Goal: Entertainment & Leisure: Browse casually

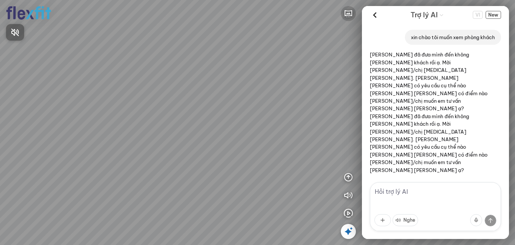
click at [346, 12] on div at bounding box center [257, 122] width 515 height 245
click at [349, 12] on icon "button" at bounding box center [348, 13] width 9 height 9
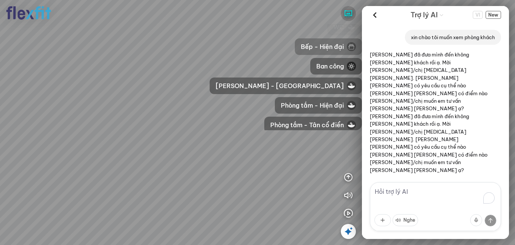
scroll to position [57, 0]
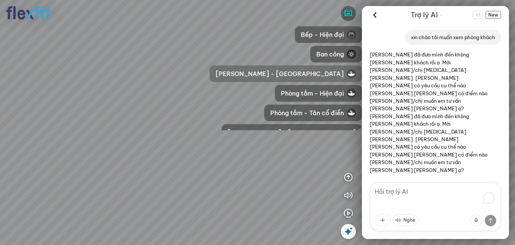
click at [318, 76] on span "[PERSON_NAME] - [GEOGRAPHIC_DATA]" at bounding box center [280, 73] width 128 height 9
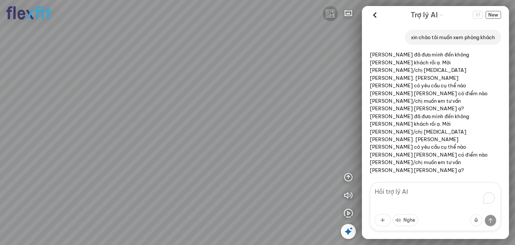
click at [331, 14] on img at bounding box center [330, 13] width 9 height 9
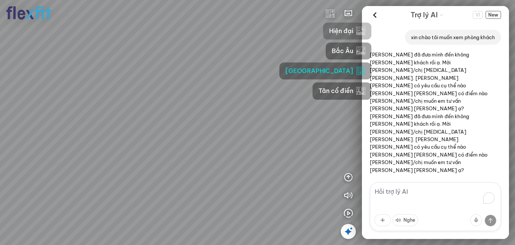
click at [323, 30] on button "Hiện đại" at bounding box center [347, 31] width 48 height 17
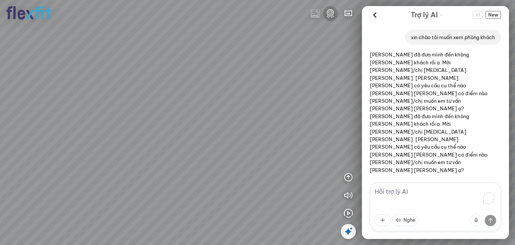
click at [331, 12] on img at bounding box center [330, 13] width 9 height 9
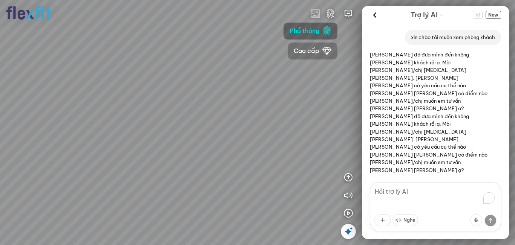
click at [307, 51] on span "Cao cấp" at bounding box center [307, 50] width 26 height 9
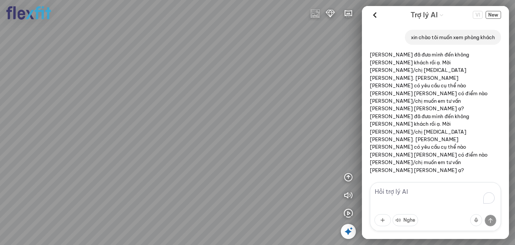
drag, startPoint x: 201, startPoint y: 153, endPoint x: 257, endPoint y: 56, distance: 111.9
click at [257, 56] on div at bounding box center [257, 122] width 515 height 245
drag, startPoint x: 246, startPoint y: 91, endPoint x: 314, endPoint y: 90, distance: 67.8
click at [314, 90] on div at bounding box center [257, 122] width 515 height 245
drag, startPoint x: 258, startPoint y: 92, endPoint x: 212, endPoint y: 102, distance: 46.6
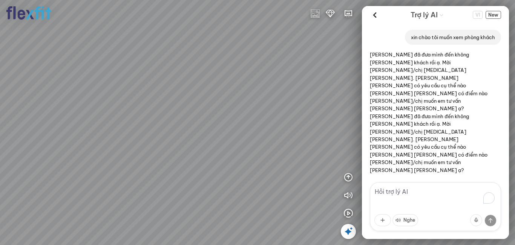
click at [212, 102] on div at bounding box center [257, 122] width 515 height 245
drag, startPoint x: 207, startPoint y: 96, endPoint x: 286, endPoint y: 124, distance: 83.2
click at [291, 125] on div at bounding box center [257, 122] width 515 height 245
drag, startPoint x: 298, startPoint y: 99, endPoint x: 245, endPoint y: 139, distance: 66.2
click at [246, 140] on div at bounding box center [257, 122] width 515 height 245
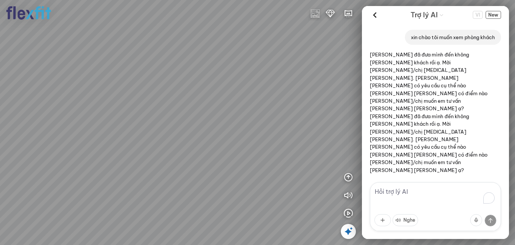
drag, startPoint x: 262, startPoint y: 131, endPoint x: 247, endPoint y: 131, distance: 15.1
click at [247, 131] on div at bounding box center [257, 122] width 515 height 245
click at [327, 14] on img at bounding box center [330, 13] width 9 height 9
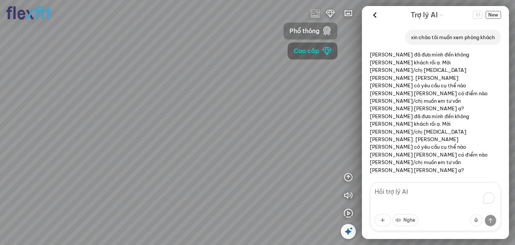
click at [316, 34] on span "Phổ thông" at bounding box center [304, 30] width 30 height 9
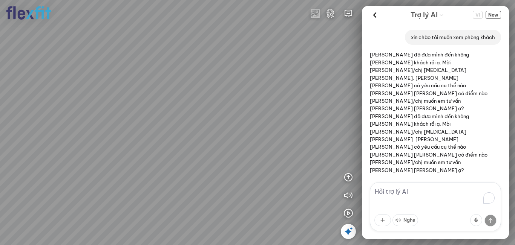
drag, startPoint x: 281, startPoint y: 113, endPoint x: 314, endPoint y: 48, distance: 72.3
click at [314, 48] on div at bounding box center [257, 122] width 515 height 245
drag, startPoint x: 284, startPoint y: 67, endPoint x: 340, endPoint y: 99, distance: 65.0
click at [340, 99] on div at bounding box center [257, 122] width 515 height 245
drag, startPoint x: 281, startPoint y: 80, endPoint x: 163, endPoint y: 77, distance: 118.0
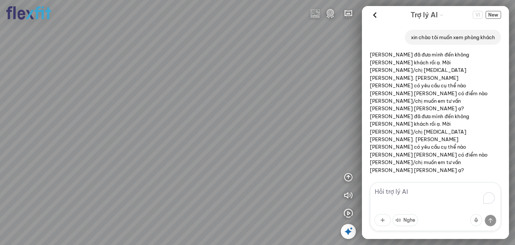
click at [158, 78] on div at bounding box center [257, 122] width 515 height 245
drag, startPoint x: 203, startPoint y: 80, endPoint x: 112, endPoint y: 83, distance: 90.9
click at [112, 83] on div at bounding box center [257, 122] width 515 height 245
drag, startPoint x: 188, startPoint y: 71, endPoint x: 187, endPoint y: 99, distance: 28.6
click at [187, 99] on div at bounding box center [257, 122] width 515 height 245
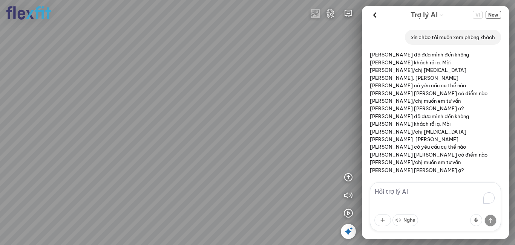
drag, startPoint x: 241, startPoint y: 94, endPoint x: 234, endPoint y: 102, distance: 10.4
click at [234, 102] on div at bounding box center [257, 122] width 515 height 245
click at [333, 15] on img at bounding box center [330, 13] width 9 height 9
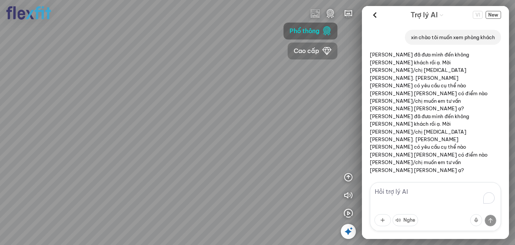
click at [308, 48] on span "Cao cấp" at bounding box center [307, 50] width 26 height 9
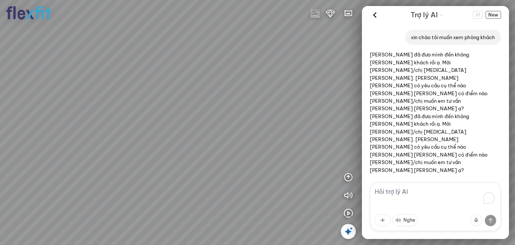
drag, startPoint x: 216, startPoint y: 125, endPoint x: 270, endPoint y: 110, distance: 56.2
click at [269, 110] on div at bounding box center [257, 122] width 515 height 245
drag, startPoint x: 238, startPoint y: 108, endPoint x: 256, endPoint y: 98, distance: 20.8
click at [256, 98] on div at bounding box center [257, 122] width 515 height 245
click at [350, 231] on icon at bounding box center [348, 231] width 9 height 9
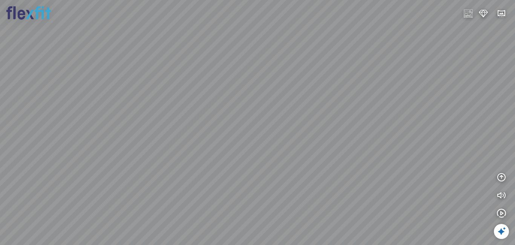
drag, startPoint x: 235, startPoint y: 154, endPoint x: 232, endPoint y: 159, distance: 5.9
click at [232, 159] on div at bounding box center [257, 122] width 515 height 245
drag, startPoint x: 334, startPoint y: 127, endPoint x: 236, endPoint y: 115, distance: 99.4
click at [228, 113] on div at bounding box center [257, 122] width 515 height 245
drag, startPoint x: 242, startPoint y: 114, endPoint x: 180, endPoint y: 115, distance: 62.2
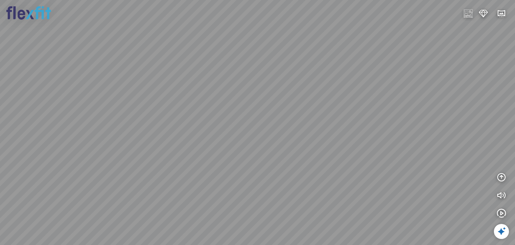
click at [180, 115] on div at bounding box center [257, 122] width 515 height 245
drag, startPoint x: 213, startPoint y: 124, endPoint x: 224, endPoint y: 136, distance: 16.8
click at [224, 136] on div at bounding box center [257, 122] width 515 height 245
drag, startPoint x: 230, startPoint y: 117, endPoint x: 275, endPoint y: 90, distance: 52.9
click at [273, 90] on div at bounding box center [257, 122] width 515 height 245
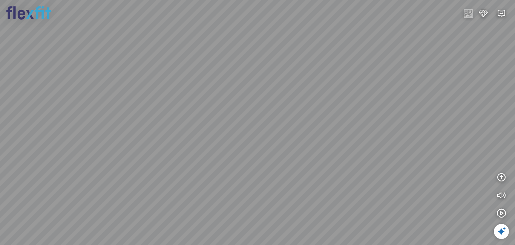
drag, startPoint x: 226, startPoint y: 96, endPoint x: 366, endPoint y: 105, distance: 140.1
click at [361, 103] on div at bounding box center [257, 122] width 515 height 245
drag, startPoint x: 258, startPoint y: 103, endPoint x: 334, endPoint y: 152, distance: 90.4
click at [330, 155] on div at bounding box center [257, 122] width 515 height 245
drag, startPoint x: 342, startPoint y: 130, endPoint x: 291, endPoint y: 109, distance: 55.2
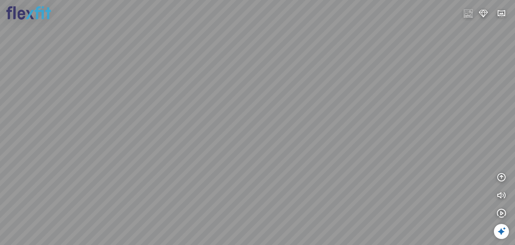
click at [291, 109] on div at bounding box center [257, 122] width 515 height 245
drag, startPoint x: 295, startPoint y: 107, endPoint x: 301, endPoint y: 110, distance: 6.4
click at [301, 110] on div at bounding box center [257, 122] width 515 height 245
click at [503, 191] on icon "button" at bounding box center [501, 195] width 9 height 9
click at [504, 197] on icon "button" at bounding box center [501, 195] width 9 height 9
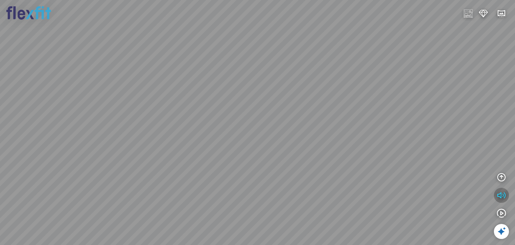
click at [502, 194] on icon "button" at bounding box center [501, 195] width 9 height 9
click at [502, 195] on icon "button" at bounding box center [501, 195] width 9 height 9
drag, startPoint x: 313, startPoint y: 187, endPoint x: 361, endPoint y: 178, distance: 48.2
click at [361, 178] on div at bounding box center [257, 122] width 515 height 245
drag, startPoint x: 335, startPoint y: 161, endPoint x: 336, endPoint y: 174, distance: 13.6
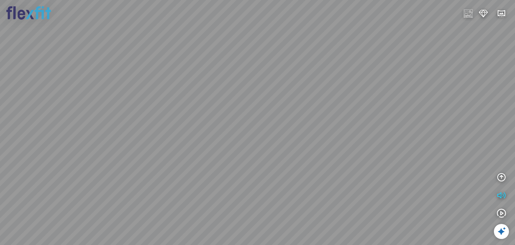
click at [336, 174] on div at bounding box center [257, 122] width 515 height 245
drag, startPoint x: 313, startPoint y: 164, endPoint x: 314, endPoint y: 139, distance: 24.5
click at [326, 136] on div at bounding box center [257, 122] width 515 height 245
drag, startPoint x: 288, startPoint y: 144, endPoint x: 299, endPoint y: 149, distance: 11.8
click at [299, 149] on div at bounding box center [257, 122] width 515 height 245
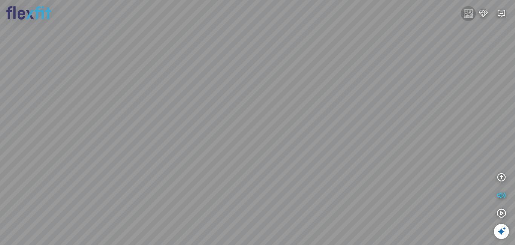
click at [467, 16] on img at bounding box center [468, 13] width 9 height 9
click at [483, 17] on img at bounding box center [483, 13] width 9 height 9
drag, startPoint x: 386, startPoint y: 139, endPoint x: 416, endPoint y: 111, distance: 41.3
click at [416, 111] on div at bounding box center [257, 122] width 515 height 245
drag, startPoint x: 421, startPoint y: 98, endPoint x: 291, endPoint y: 68, distance: 133.0
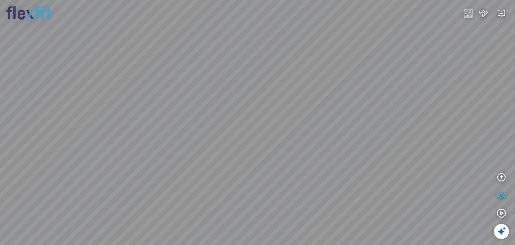
click at [179, 60] on div at bounding box center [257, 122] width 515 height 245
drag, startPoint x: 313, startPoint y: 61, endPoint x: 401, endPoint y: 103, distance: 97.1
click at [405, 104] on div at bounding box center [257, 122] width 515 height 245
drag, startPoint x: 280, startPoint y: 75, endPoint x: 380, endPoint y: 115, distance: 107.6
click at [380, 115] on div at bounding box center [257, 122] width 515 height 245
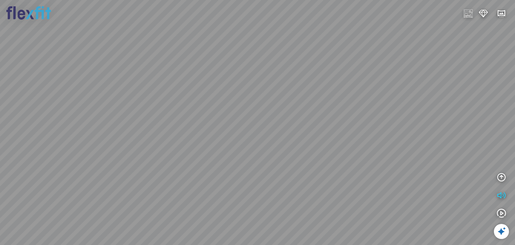
drag, startPoint x: 319, startPoint y: 109, endPoint x: 332, endPoint y: 80, distance: 31.4
click at [332, 80] on div at bounding box center [257, 122] width 515 height 245
click at [465, 13] on img at bounding box center [468, 13] width 9 height 9
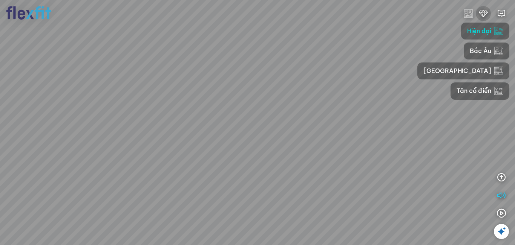
click at [488, 12] on button at bounding box center [483, 13] width 15 height 15
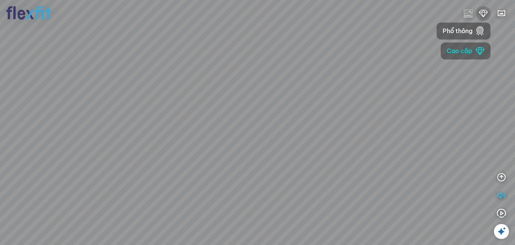
click at [488, 12] on button at bounding box center [483, 13] width 15 height 15
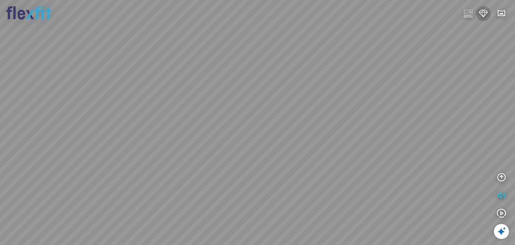
click at [488, 12] on button at bounding box center [483, 13] width 15 height 15
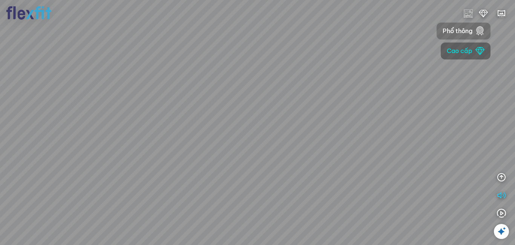
click at [462, 32] on span "Phổ thông" at bounding box center [457, 30] width 30 height 9
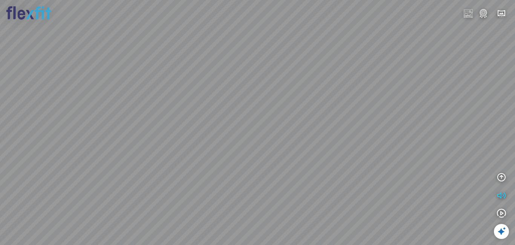
drag, startPoint x: 408, startPoint y: 175, endPoint x: 343, endPoint y: 141, distance: 73.3
click at [334, 139] on div at bounding box center [257, 122] width 515 height 245
drag, startPoint x: 386, startPoint y: 125, endPoint x: 332, endPoint y: 149, distance: 58.9
click at [304, 148] on div at bounding box center [257, 122] width 515 height 245
drag, startPoint x: 419, startPoint y: 127, endPoint x: 359, endPoint y: 139, distance: 61.5
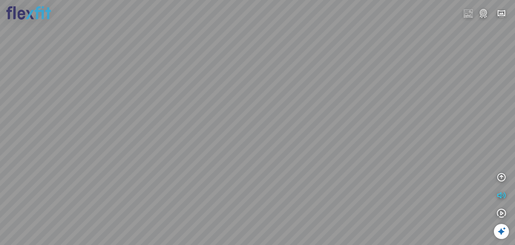
click at [359, 139] on div at bounding box center [257, 122] width 515 height 245
click at [484, 14] on img at bounding box center [483, 13] width 9 height 9
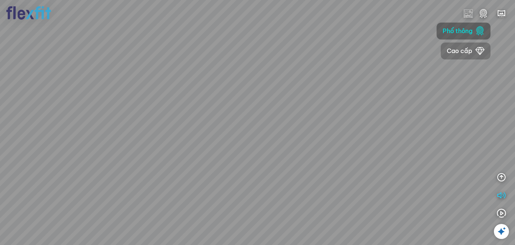
click at [465, 50] on span "Cao cấp" at bounding box center [460, 50] width 26 height 9
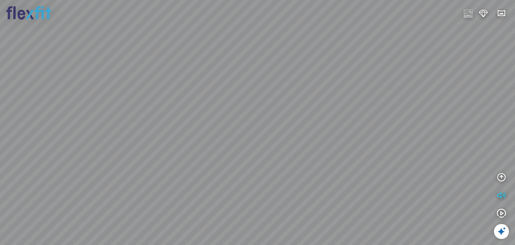
drag, startPoint x: 359, startPoint y: 105, endPoint x: 236, endPoint y: 86, distance: 124.7
click at [212, 79] on div at bounding box center [257, 122] width 515 height 245
drag, startPoint x: 352, startPoint y: 98, endPoint x: 186, endPoint y: 97, distance: 165.4
click at [186, 97] on div at bounding box center [257, 122] width 515 height 245
drag, startPoint x: 310, startPoint y: 117, endPoint x: 164, endPoint y: 105, distance: 146.0
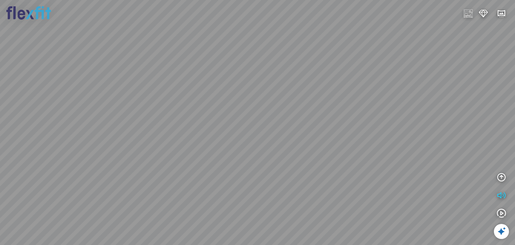
click at [164, 105] on div at bounding box center [257, 122] width 515 height 245
drag, startPoint x: 408, startPoint y: 133, endPoint x: 254, endPoint y: 126, distance: 154.3
click at [254, 126] on div at bounding box center [257, 122] width 515 height 245
drag, startPoint x: 378, startPoint y: 126, endPoint x: 240, endPoint y: 116, distance: 137.9
click at [240, 116] on div at bounding box center [257, 122] width 515 height 245
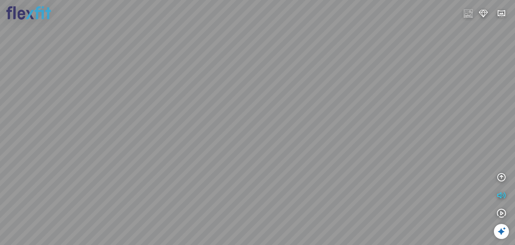
drag, startPoint x: 353, startPoint y: 101, endPoint x: 333, endPoint y: 162, distance: 63.6
click at [333, 162] on div at bounding box center [257, 122] width 515 height 245
click at [468, 16] on img at bounding box center [468, 13] width 9 height 9
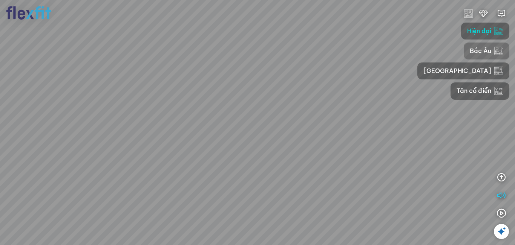
click at [470, 50] on span "Bắc Âu" at bounding box center [480, 50] width 21 height 9
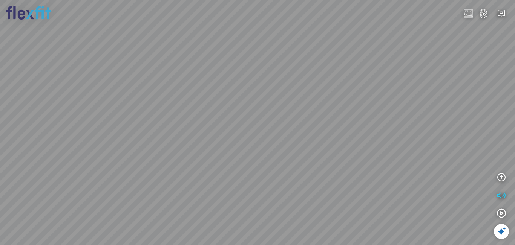
drag, startPoint x: 386, startPoint y: 167, endPoint x: 347, endPoint y: 101, distance: 75.9
click at [340, 99] on div at bounding box center [257, 122] width 515 height 245
drag, startPoint x: 419, startPoint y: 139, endPoint x: 298, endPoint y: 147, distance: 121.6
click at [286, 147] on div at bounding box center [257, 122] width 515 height 245
drag, startPoint x: 378, startPoint y: 116, endPoint x: 303, endPoint y: 176, distance: 96.0
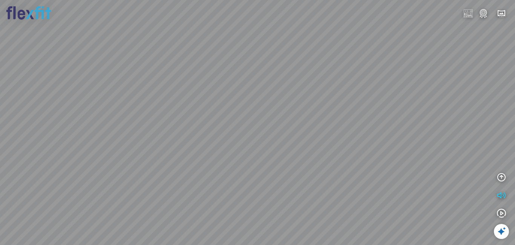
click at [299, 176] on div at bounding box center [257, 122] width 515 height 245
click at [467, 12] on img at bounding box center [468, 13] width 9 height 9
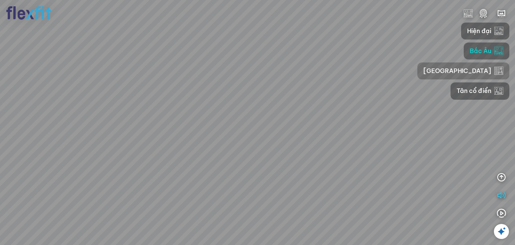
click at [442, 72] on span "[GEOGRAPHIC_DATA]" at bounding box center [457, 70] width 68 height 9
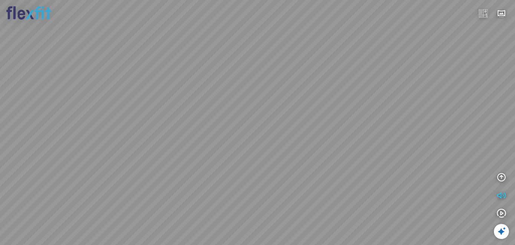
drag, startPoint x: 398, startPoint y: 154, endPoint x: 406, endPoint y: 87, distance: 67.6
click at [405, 87] on div at bounding box center [257, 122] width 515 height 245
drag, startPoint x: 427, startPoint y: 108, endPoint x: 321, endPoint y: 113, distance: 106.8
click at [321, 113] on div at bounding box center [257, 122] width 515 height 245
drag, startPoint x: 353, startPoint y: 117, endPoint x: 342, endPoint y: 124, distance: 13.6
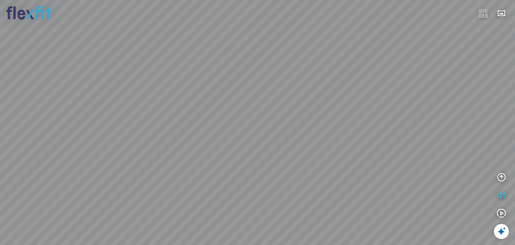
click at [342, 124] on div at bounding box center [257, 122] width 515 height 245
click at [487, 12] on img at bounding box center [483, 13] width 9 height 9
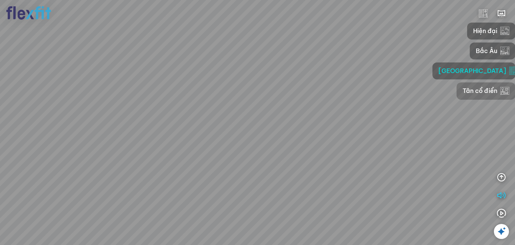
click at [462, 93] on span "Tân cổ điển" at bounding box center [479, 90] width 35 height 9
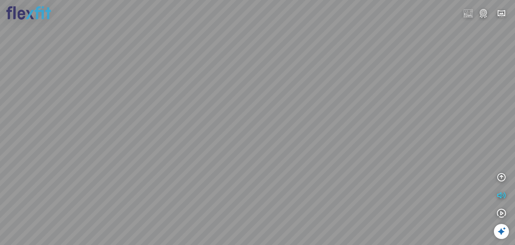
drag, startPoint x: 360, startPoint y: 83, endPoint x: 381, endPoint y: 75, distance: 22.5
click at [381, 75] on div at bounding box center [257, 122] width 515 height 245
drag, startPoint x: 289, startPoint y: 80, endPoint x: 460, endPoint y: 139, distance: 181.6
click at [460, 139] on div at bounding box center [257, 122] width 515 height 245
drag, startPoint x: 323, startPoint y: 98, endPoint x: 433, endPoint y: 124, distance: 113.7
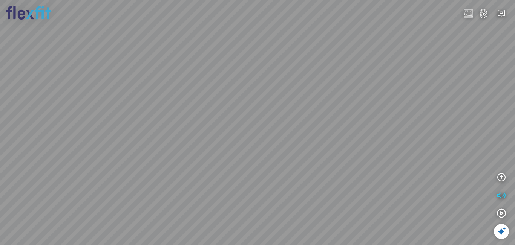
click at [432, 96] on div at bounding box center [257, 122] width 515 height 245
drag, startPoint x: 415, startPoint y: 140, endPoint x: 379, endPoint y: 69, distance: 80.0
click at [338, 139] on div at bounding box center [257, 122] width 515 height 245
drag, startPoint x: 371, startPoint y: 64, endPoint x: 347, endPoint y: 113, distance: 54.6
click at [329, 125] on div at bounding box center [257, 122] width 515 height 245
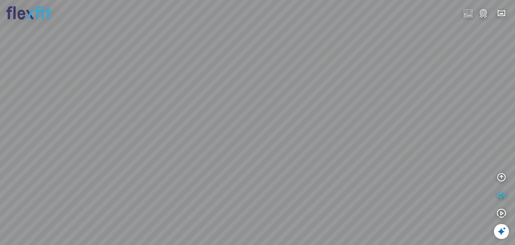
drag, startPoint x: 347, startPoint y: 68, endPoint x: 323, endPoint y: 78, distance: 26.0
click at [323, 78] on div at bounding box center [257, 122] width 515 height 245
click at [482, 11] on img at bounding box center [483, 13] width 9 height 9
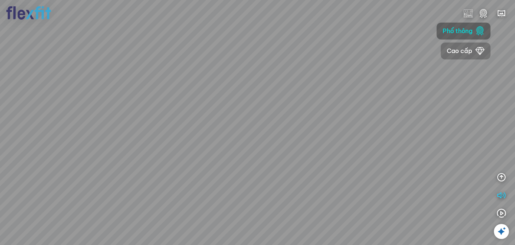
click at [459, 50] on span "Cao cấp" at bounding box center [460, 50] width 26 height 9
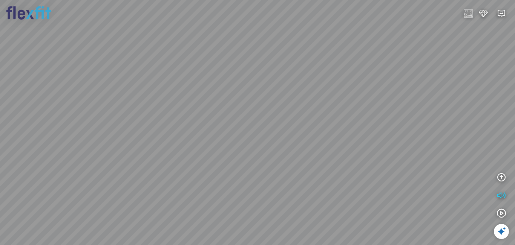
drag, startPoint x: 376, startPoint y: 149, endPoint x: 427, endPoint y: 60, distance: 102.4
click at [426, 58] on div at bounding box center [257, 122] width 515 height 245
drag, startPoint x: 359, startPoint y: 107, endPoint x: 440, endPoint y: 167, distance: 99.7
click at [440, 167] on div at bounding box center [257, 122] width 515 height 245
